Goal: Navigation & Orientation: Go to known website

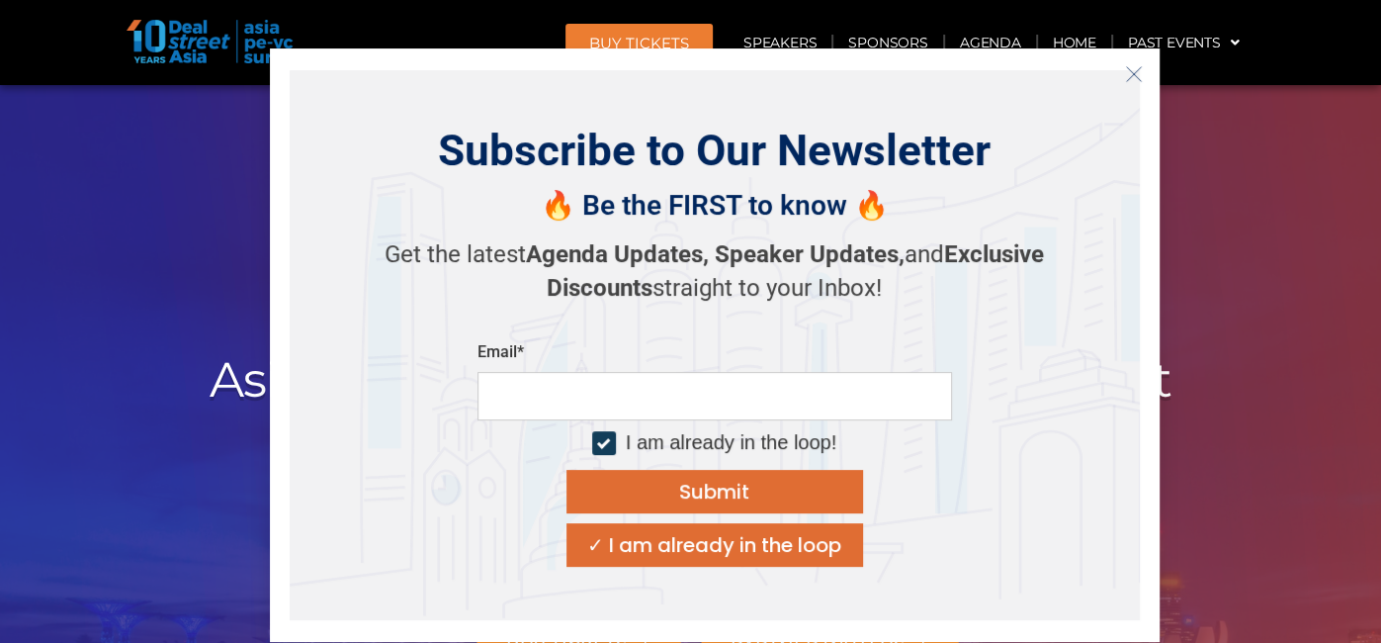
click at [1141, 67] on icon "Close" at bounding box center [1134, 74] width 18 height 18
